Goal: Book appointment/travel/reservation

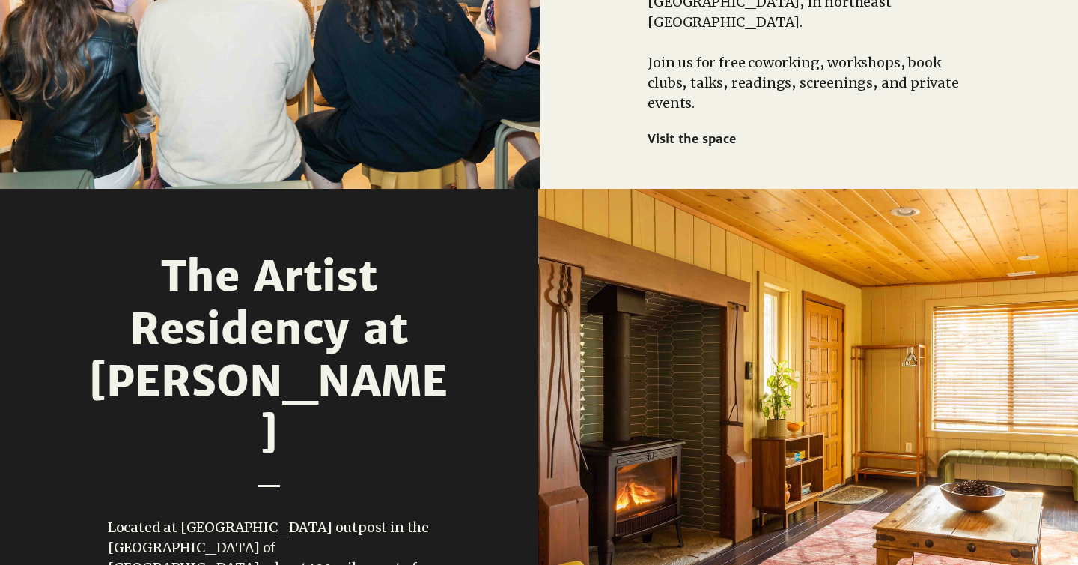
scroll to position [1402, 0]
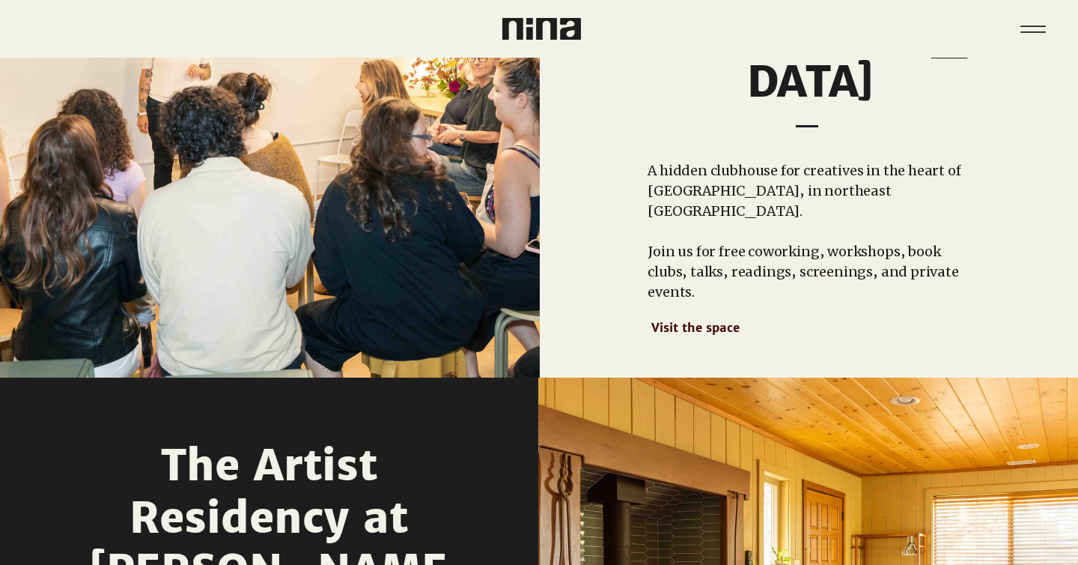
click at [710, 320] on span "Visit the space" at bounding box center [695, 327] width 88 height 15
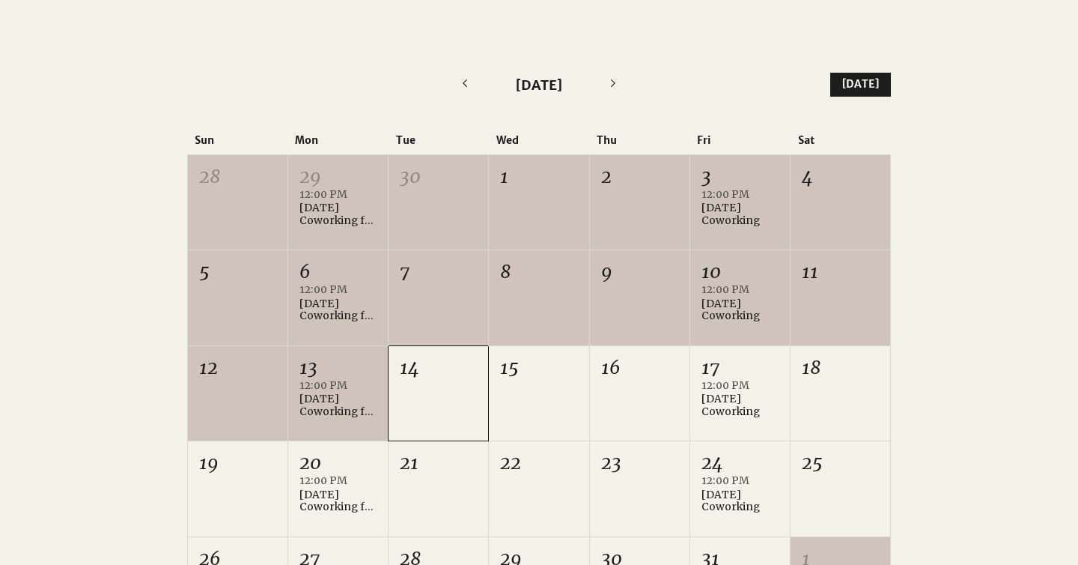
scroll to position [371, 0]
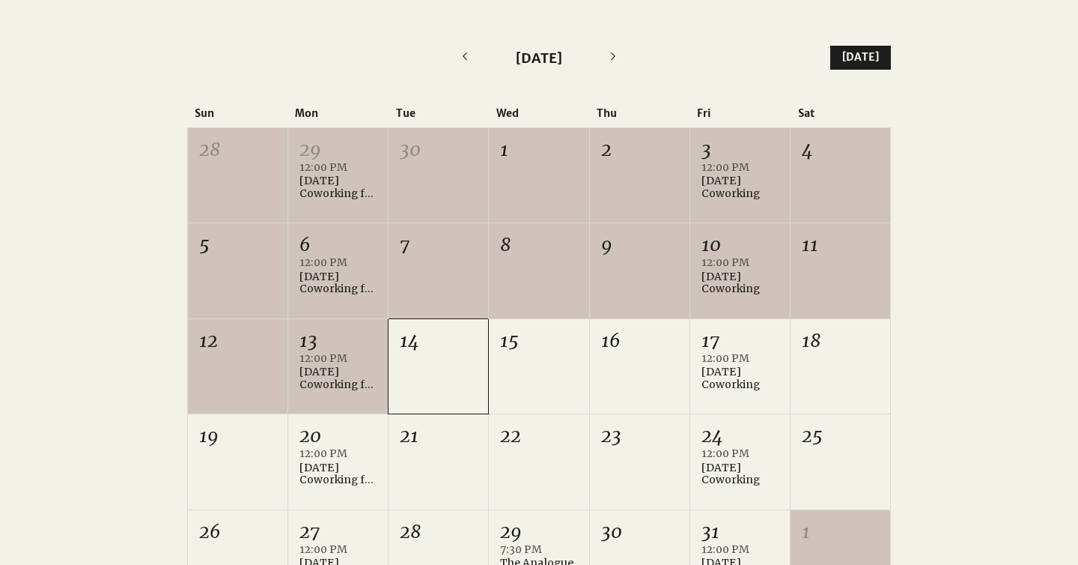
click at [405, 384] on div "14" at bounding box center [439, 366] width 100 height 94
click at [321, 364] on div "12:00 PM" at bounding box center [337, 358] width 77 height 15
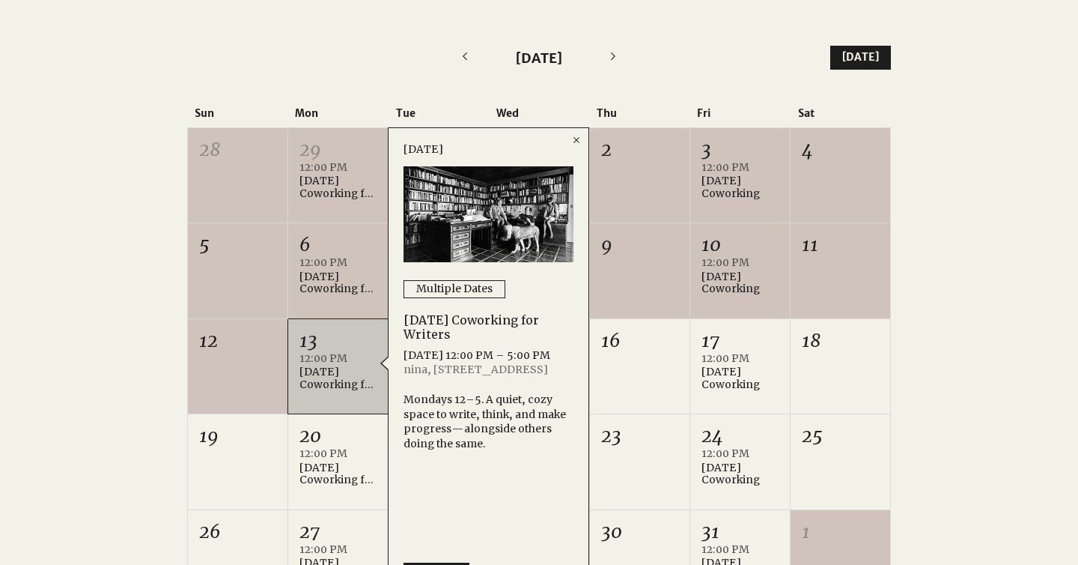
click at [49, 368] on div at bounding box center [539, 371] width 1078 height 740
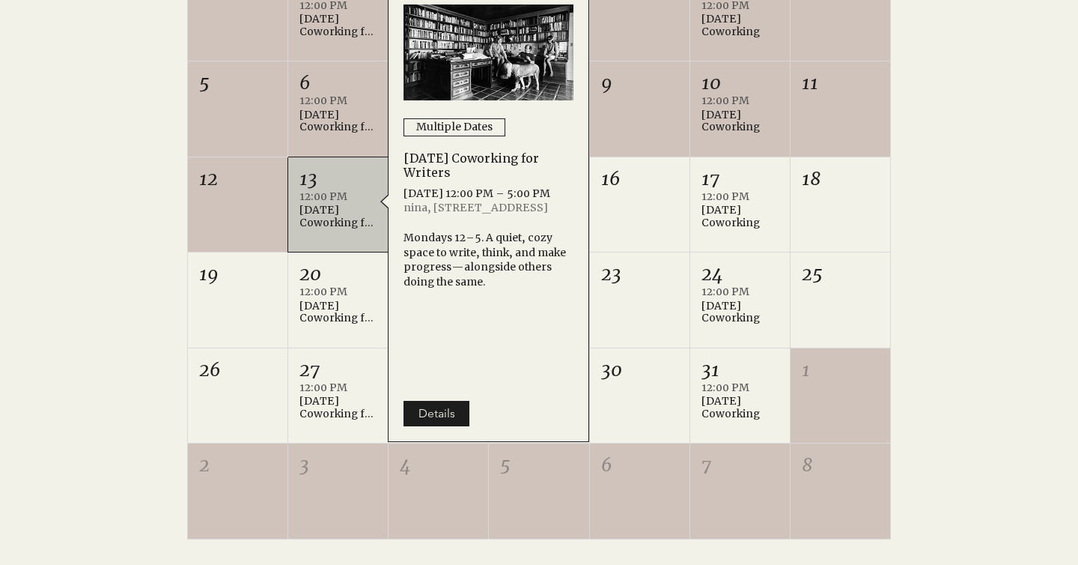
scroll to position [614, 0]
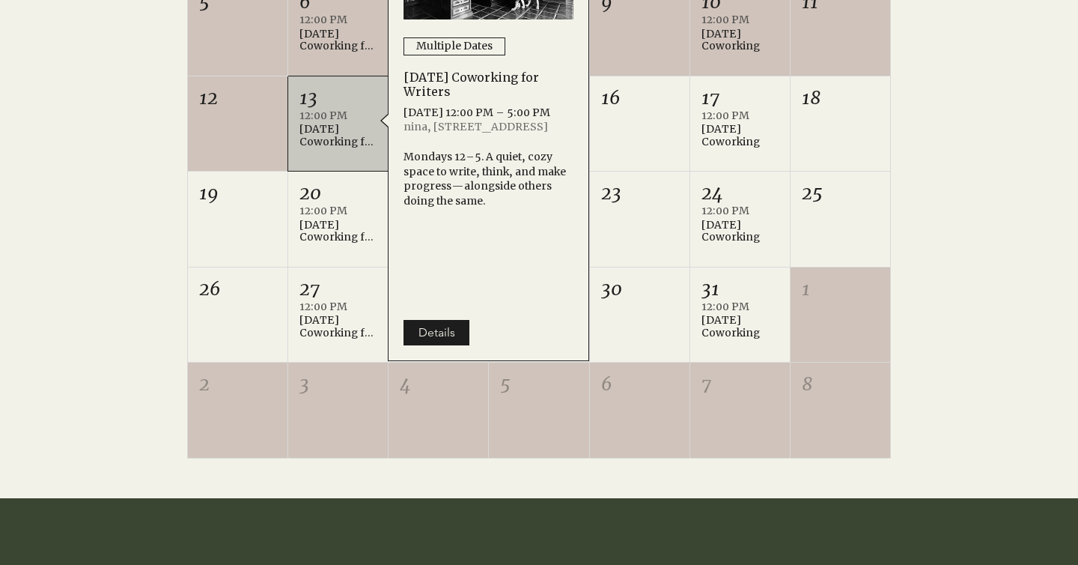
click at [917, 347] on div at bounding box center [539, 128] width 1078 height 740
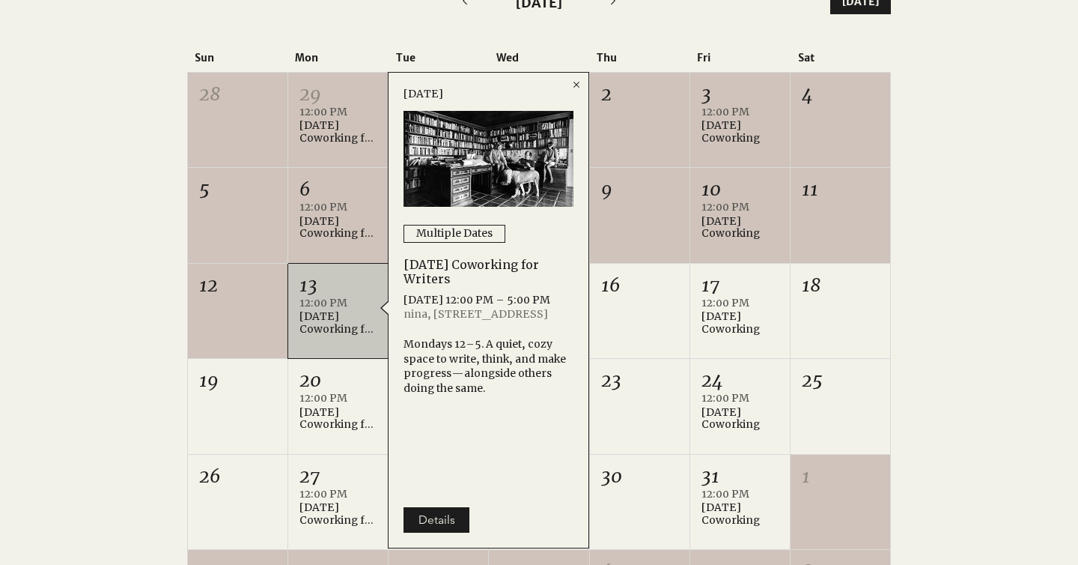
scroll to position [420, 0]
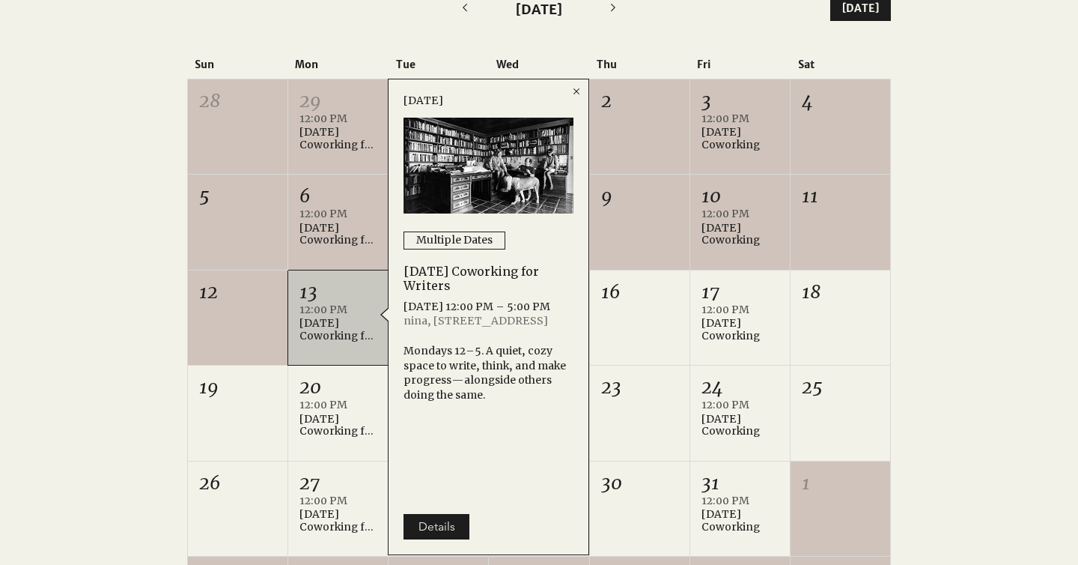
click at [345, 306] on div "12:00 PM" at bounding box center [337, 309] width 77 height 15
click at [573, 90] on icon "Close" at bounding box center [577, 91] width 12 height 12
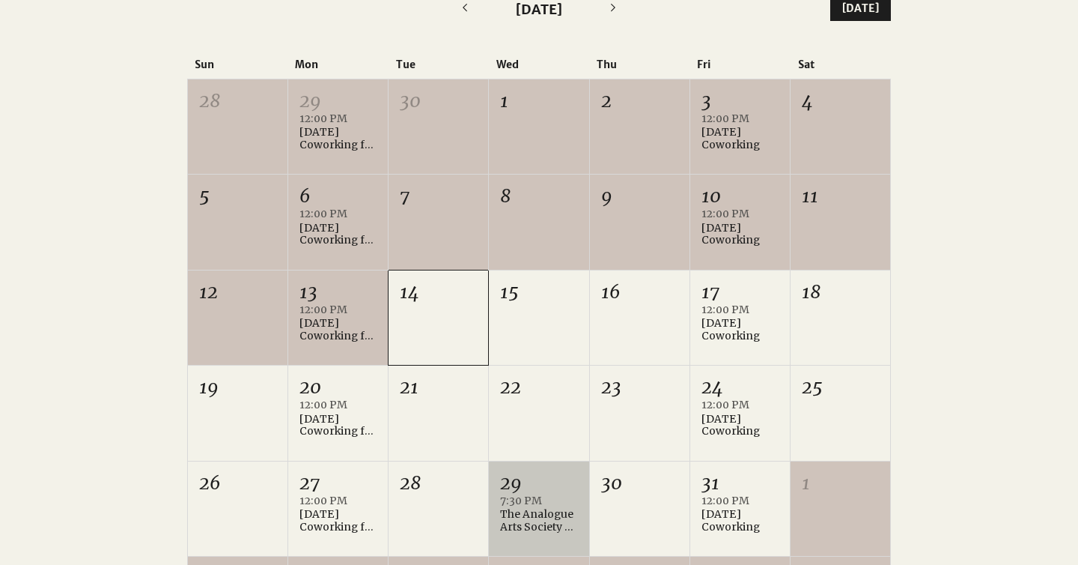
click at [559, 498] on div "7:30 PM" at bounding box center [538, 500] width 77 height 15
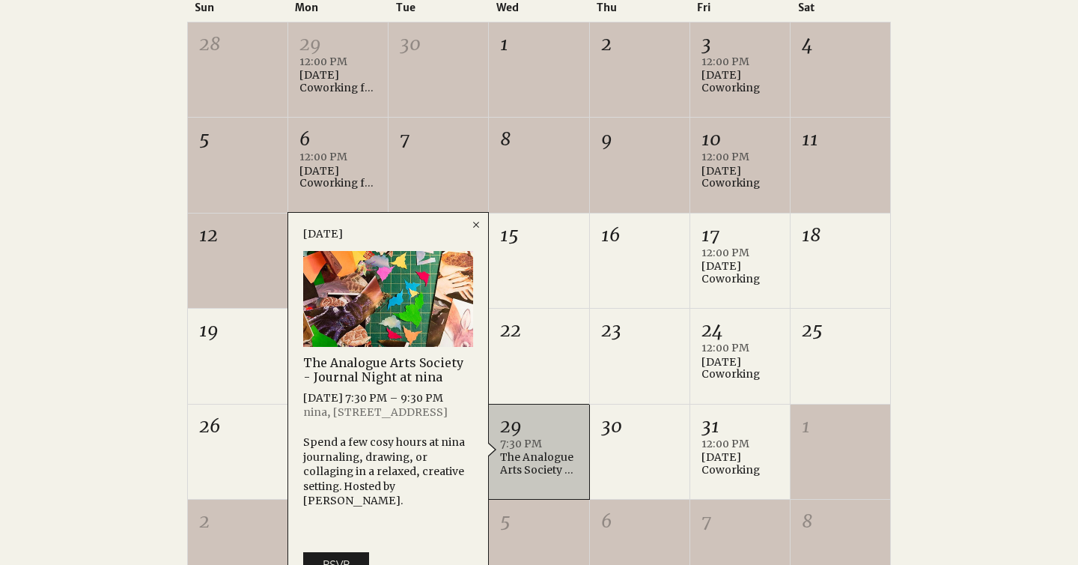
scroll to position [491, 0]
